Goal: Find specific fact: Find specific fact

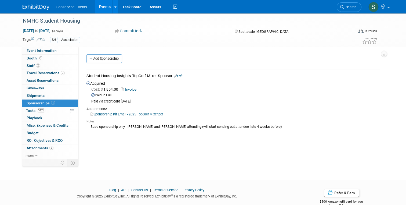
click at [36, 8] on img at bounding box center [36, 7] width 27 height 5
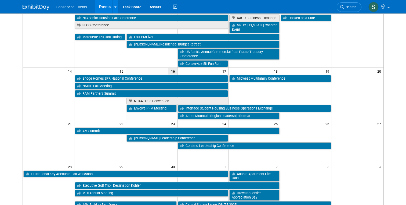
scroll to position [97, 0]
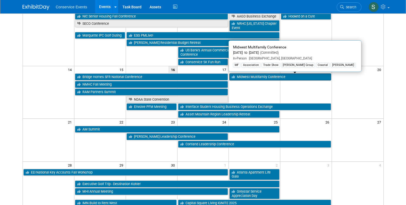
click at [261, 76] on link "Midwest Multifamily Conference" at bounding box center [280, 76] width 102 height 7
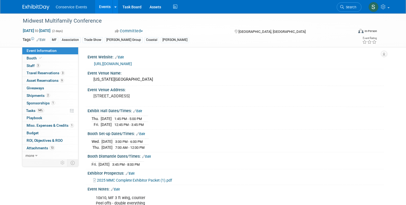
click at [122, 63] on link "[URL][DOMAIN_NAME]" at bounding box center [113, 64] width 38 height 4
click at [33, 58] on span "Booth" at bounding box center [35, 58] width 16 height 4
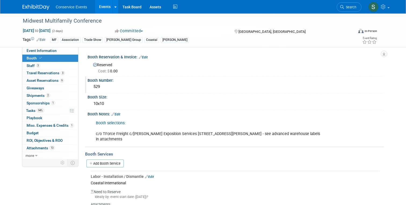
drag, startPoint x: 109, startPoint y: 88, endPoint x: 89, endPoint y: 87, distance: 20.1
click at [89, 87] on div "529" at bounding box center [236, 86] width 296 height 9
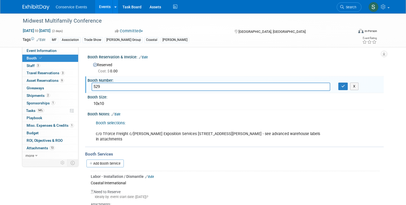
click at [124, 80] on div "Booth Number:" at bounding box center [236, 79] width 296 height 7
click at [9, 129] on div "Midwest Multifamily Conference Sep 18, 2025 to Sep 19, 2025 (2 days) Sep 18, 20…" at bounding box center [203, 186] width 406 height 347
click at [43, 70] on link "3 Travel Reservations 3" at bounding box center [50, 72] width 56 height 7
